Goal: Information Seeking & Learning: Learn about a topic

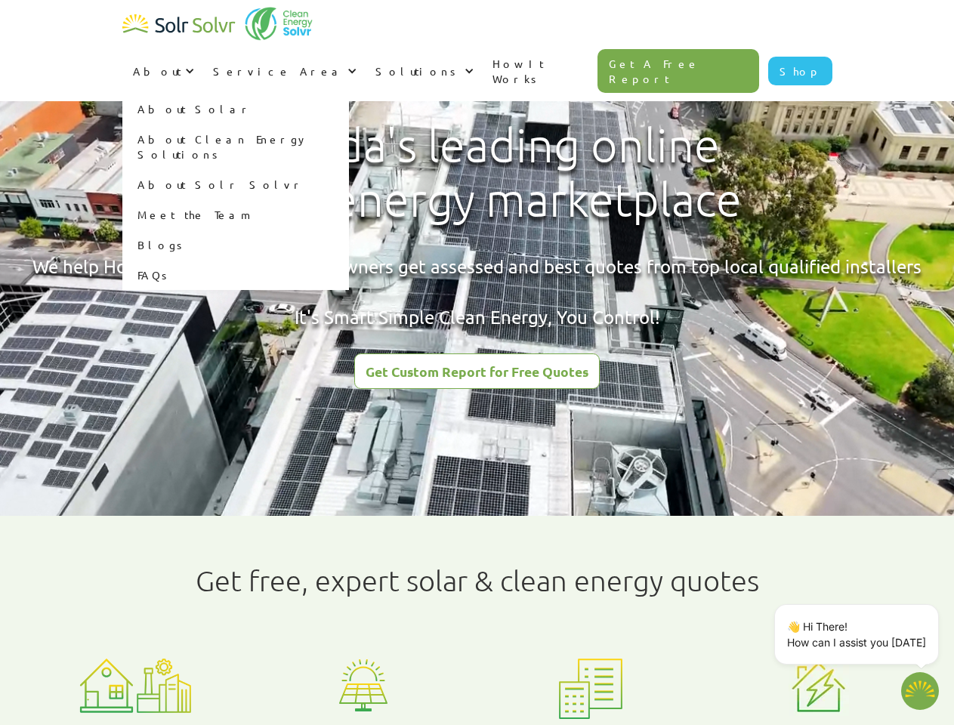
click at [181, 63] on div "About" at bounding box center [157, 70] width 48 height 15
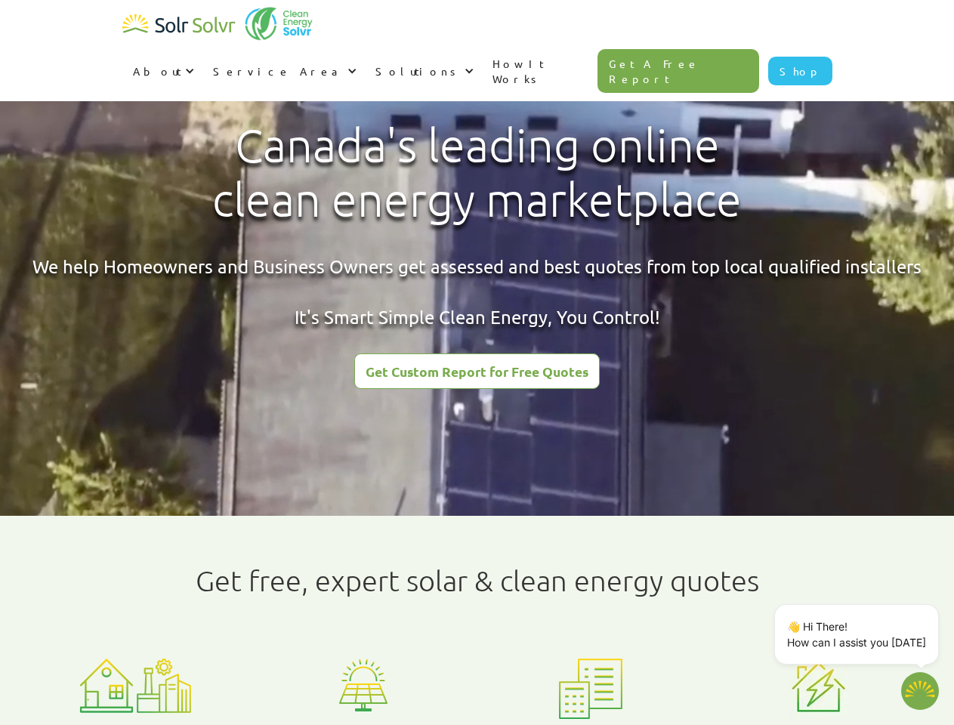
click at [344, 63] on div "Service Area" at bounding box center [278, 70] width 131 height 15
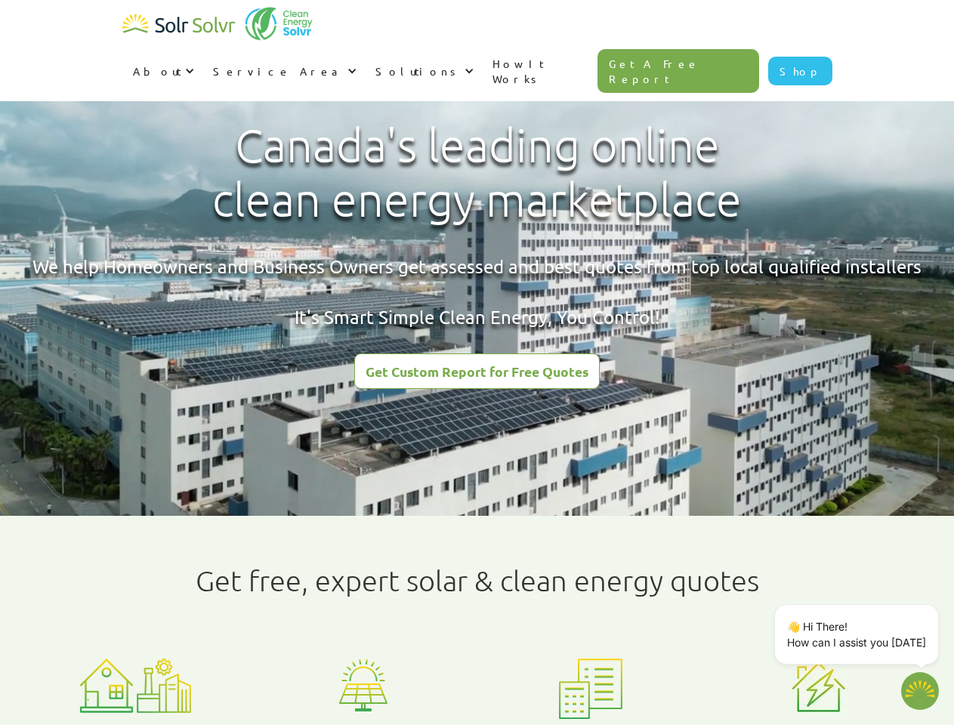
click at [461, 63] on div "Solutions" at bounding box center [417, 70] width 85 height 15
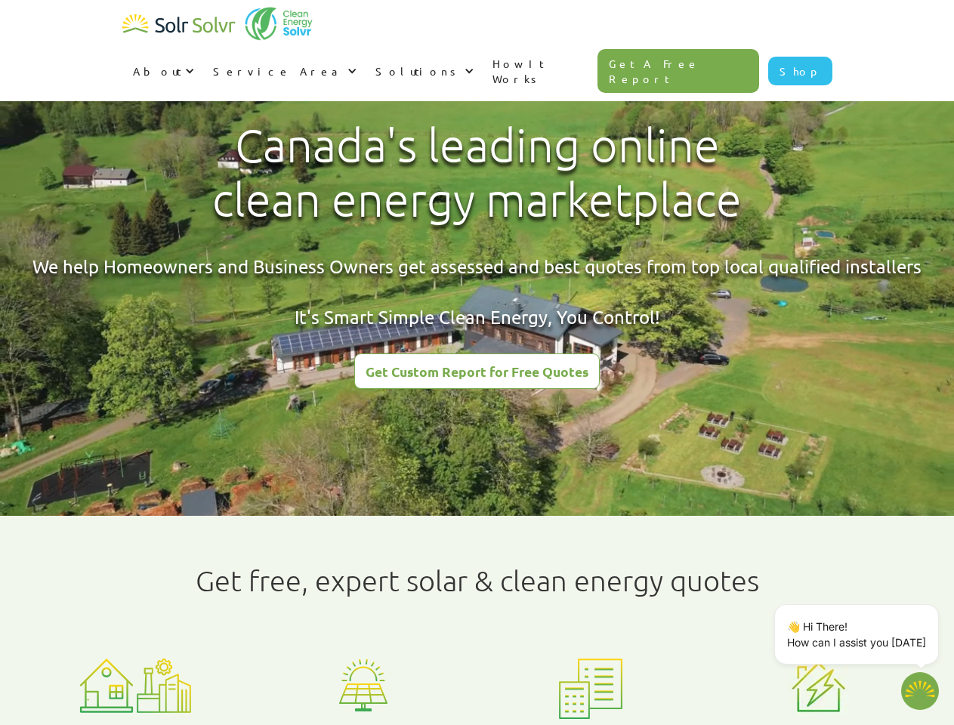
click at [859, 634] on p "👋 Hi There! How can I assist you [DATE]" at bounding box center [856, 634] width 139 height 32
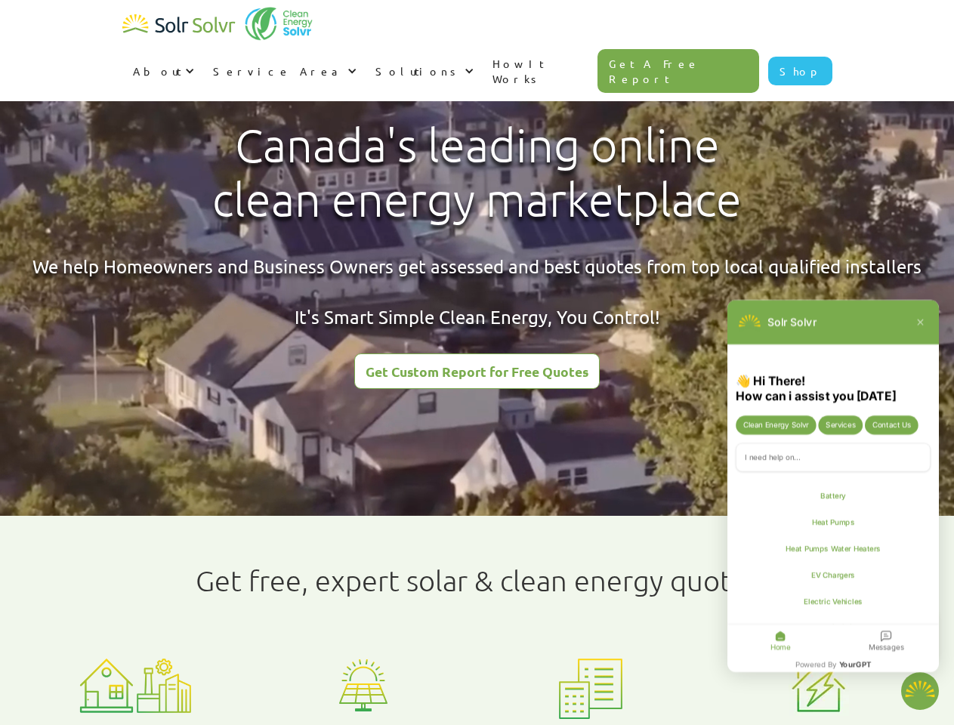
type textarea "x"
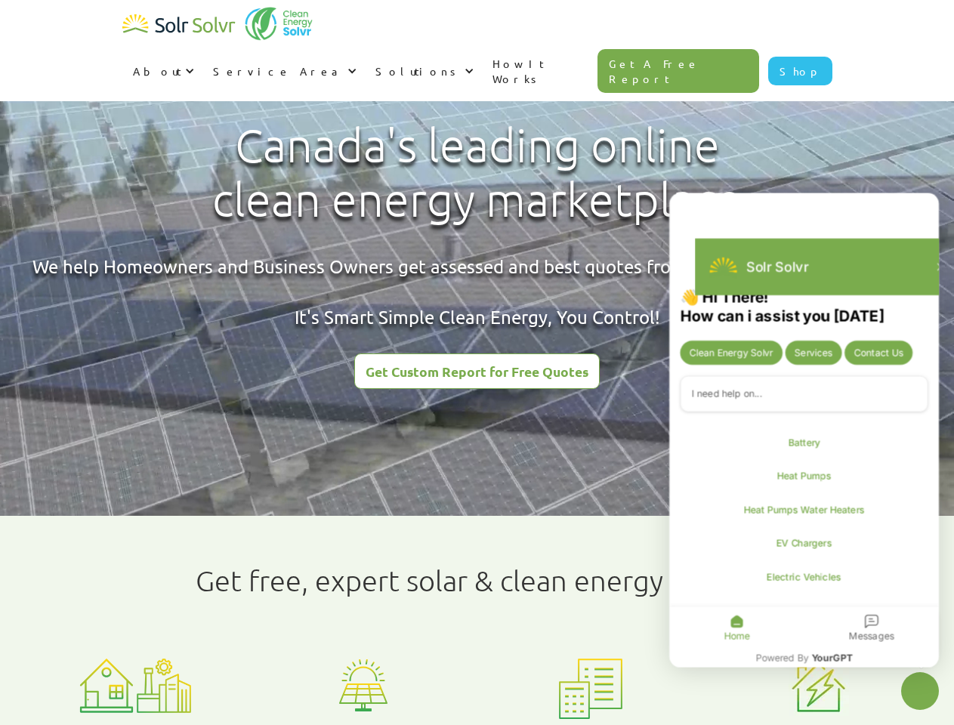
click at [936, 607] on div "Messages" at bounding box center [871, 627] width 134 height 42
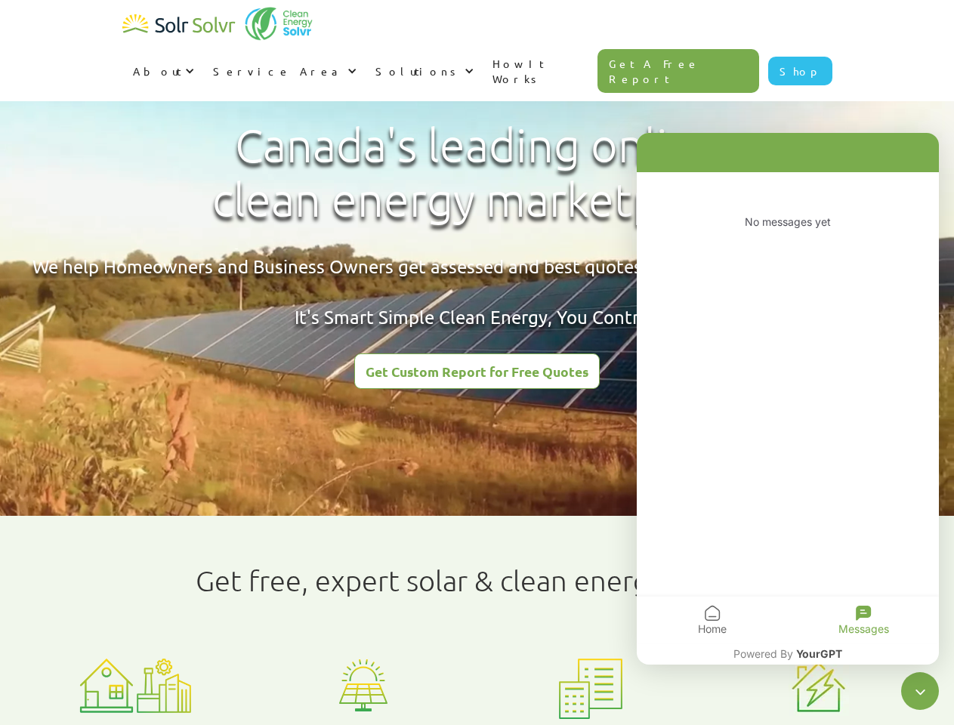
click at [920, 691] on icon "Close chatbot widget" at bounding box center [920, 691] width 19 height 19
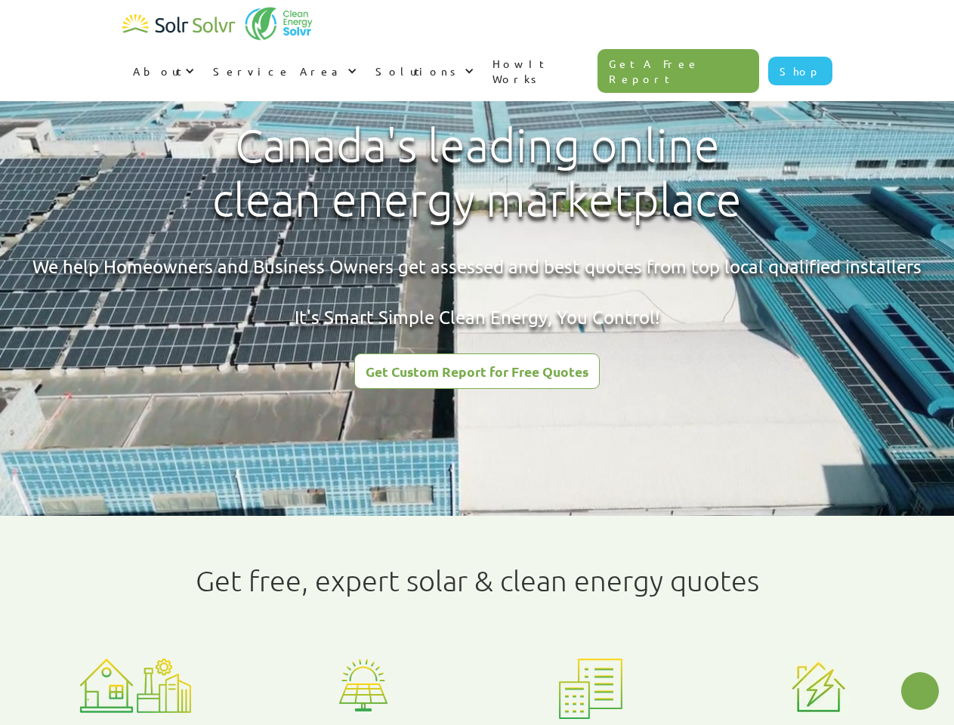
click at [378, 724] on html "About About Solar About Clean Energy Solutions About Solr Solvr Meet the Team B…" at bounding box center [477, 362] width 954 height 725
